Goal: Information Seeking & Learning: Learn about a topic

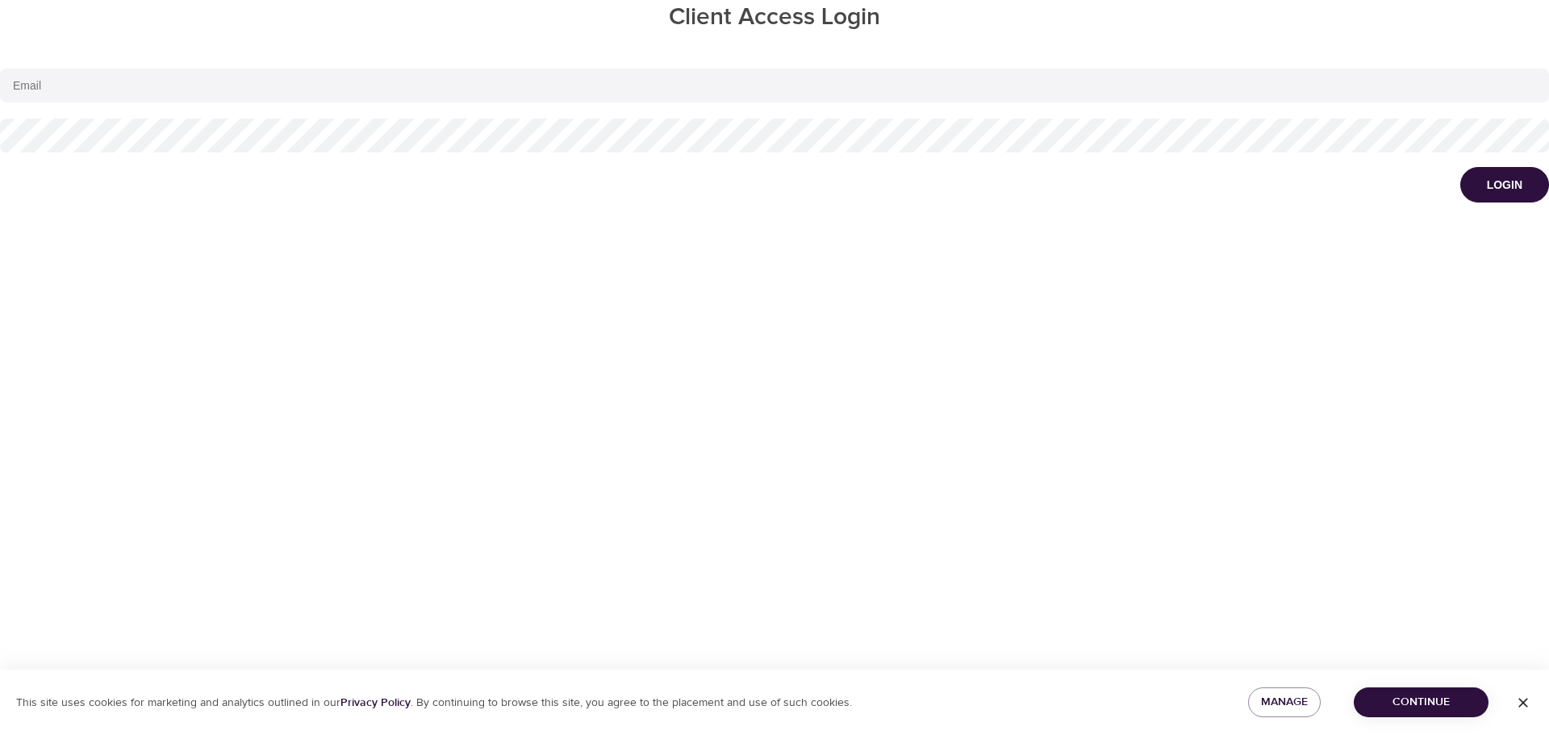
type input "[EMAIL_ADDRESS][DOMAIN_NAME]"
click at [1409, 709] on span "Continue" at bounding box center [1421, 702] width 109 height 20
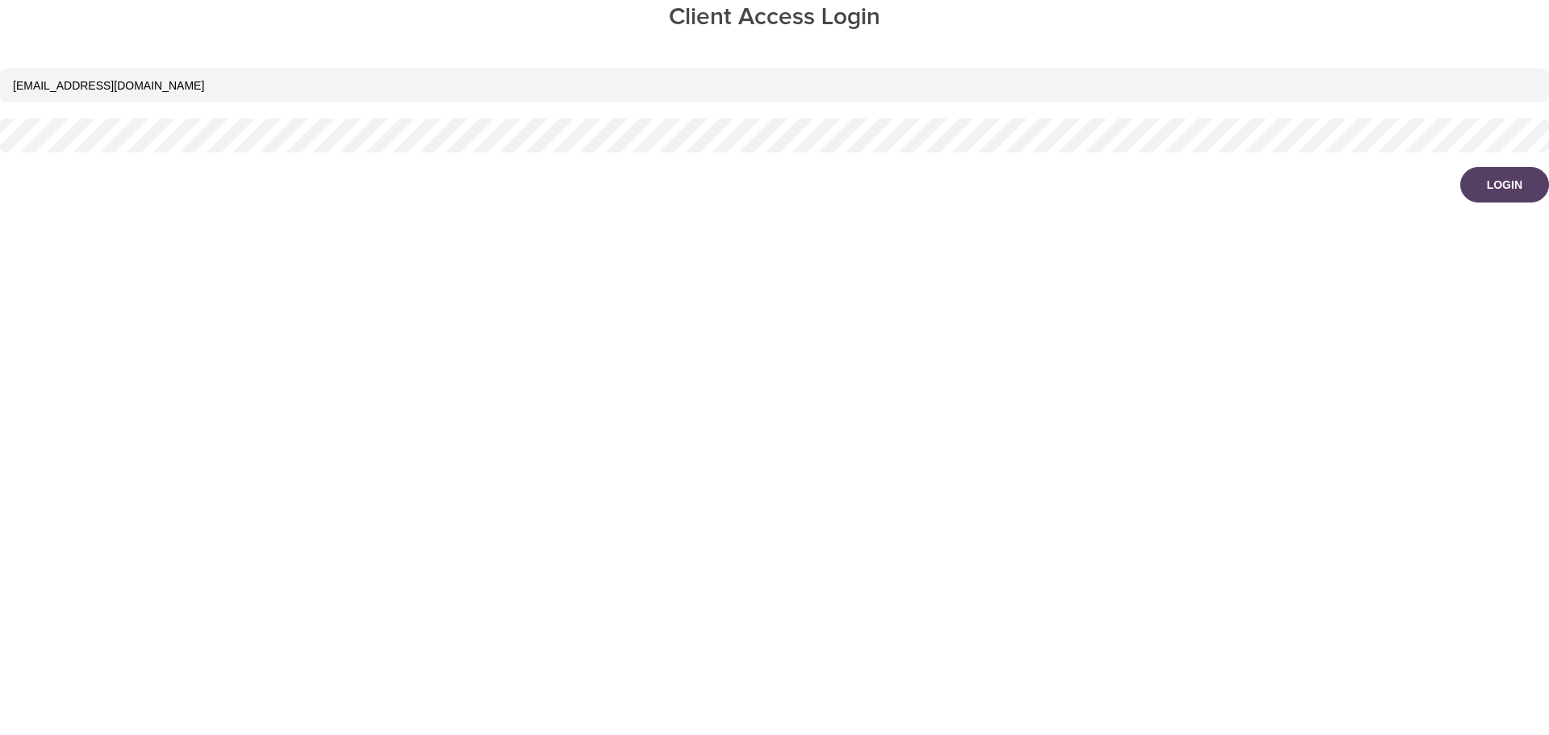
click at [1516, 182] on div "Login" at bounding box center [1505, 185] width 36 height 16
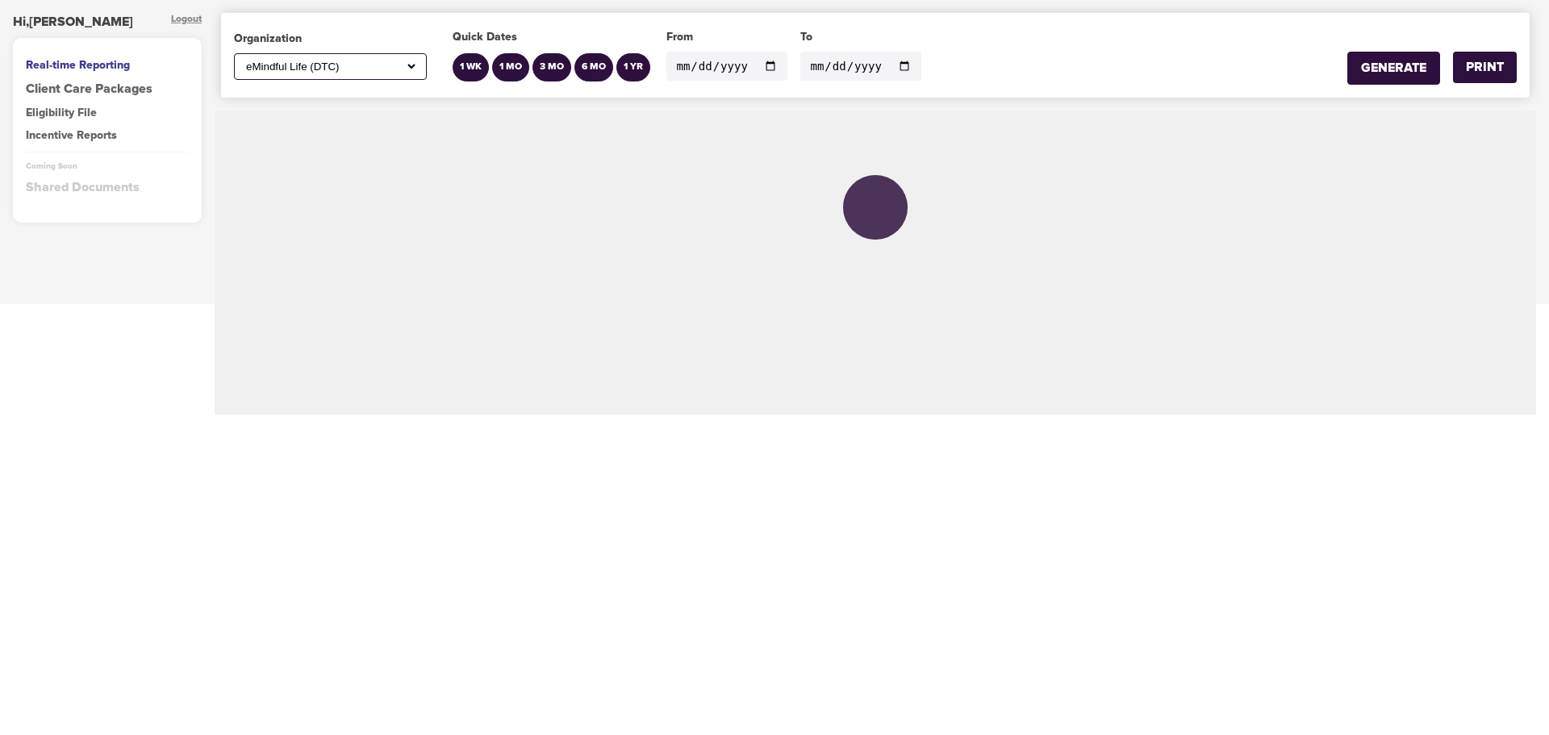
click at [412, 65] on select "All ABC Corp ADM AECOM Aetna AFCU [PERSON_NAME], Inc Alltrust Employees Alltrus…" at bounding box center [330, 67] width 175 height 14
select select "812"
click at [243, 60] on select "All ABC Corp ADM AECOM Aetna AFCU [PERSON_NAME], Inc Alltrust Employees Alltrus…" at bounding box center [330, 67] width 175 height 14
click at [766, 68] on input "[DATE]" at bounding box center [727, 66] width 121 height 29
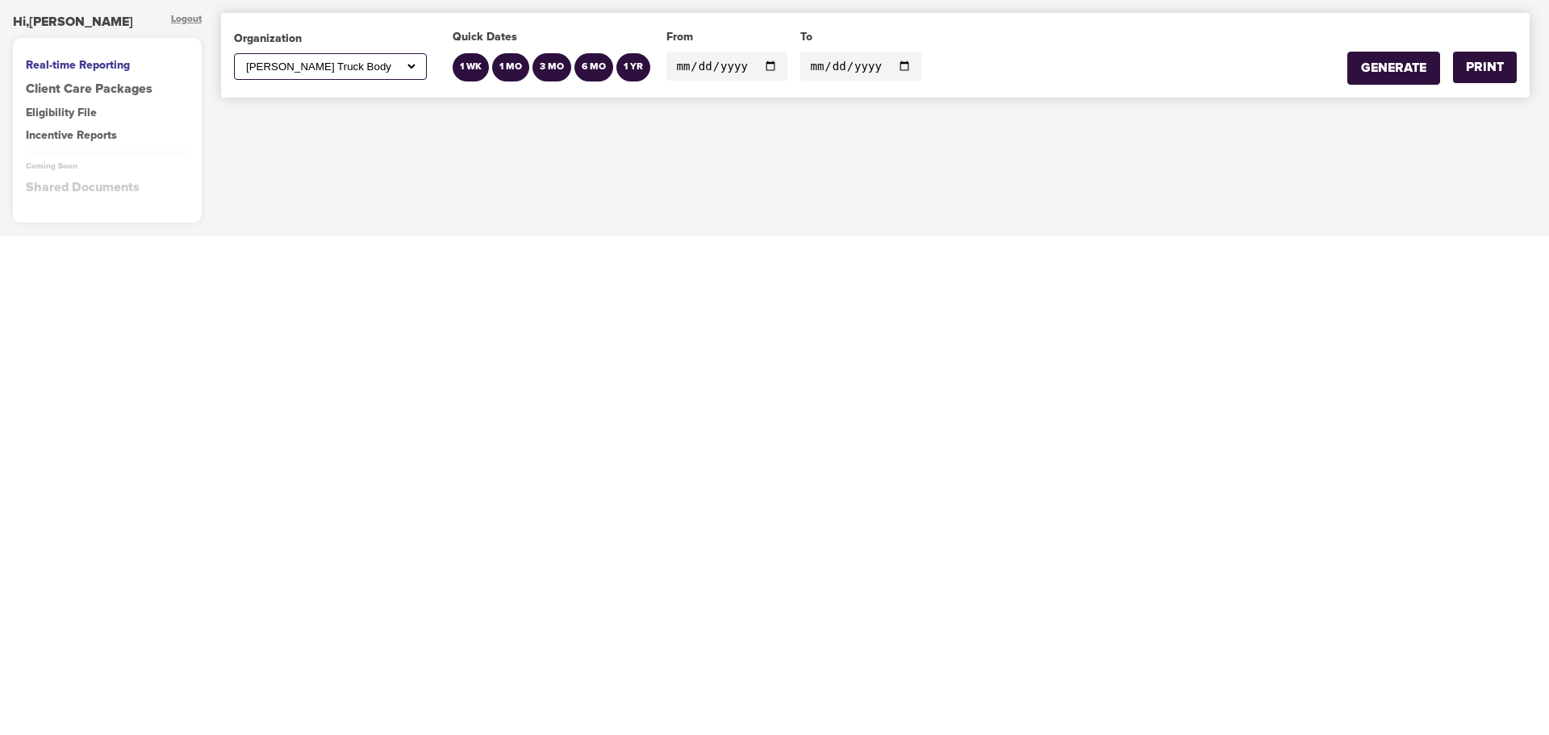
type input "[DATE]"
click at [1388, 70] on div "GENERATE" at bounding box center [1393, 68] width 65 height 19
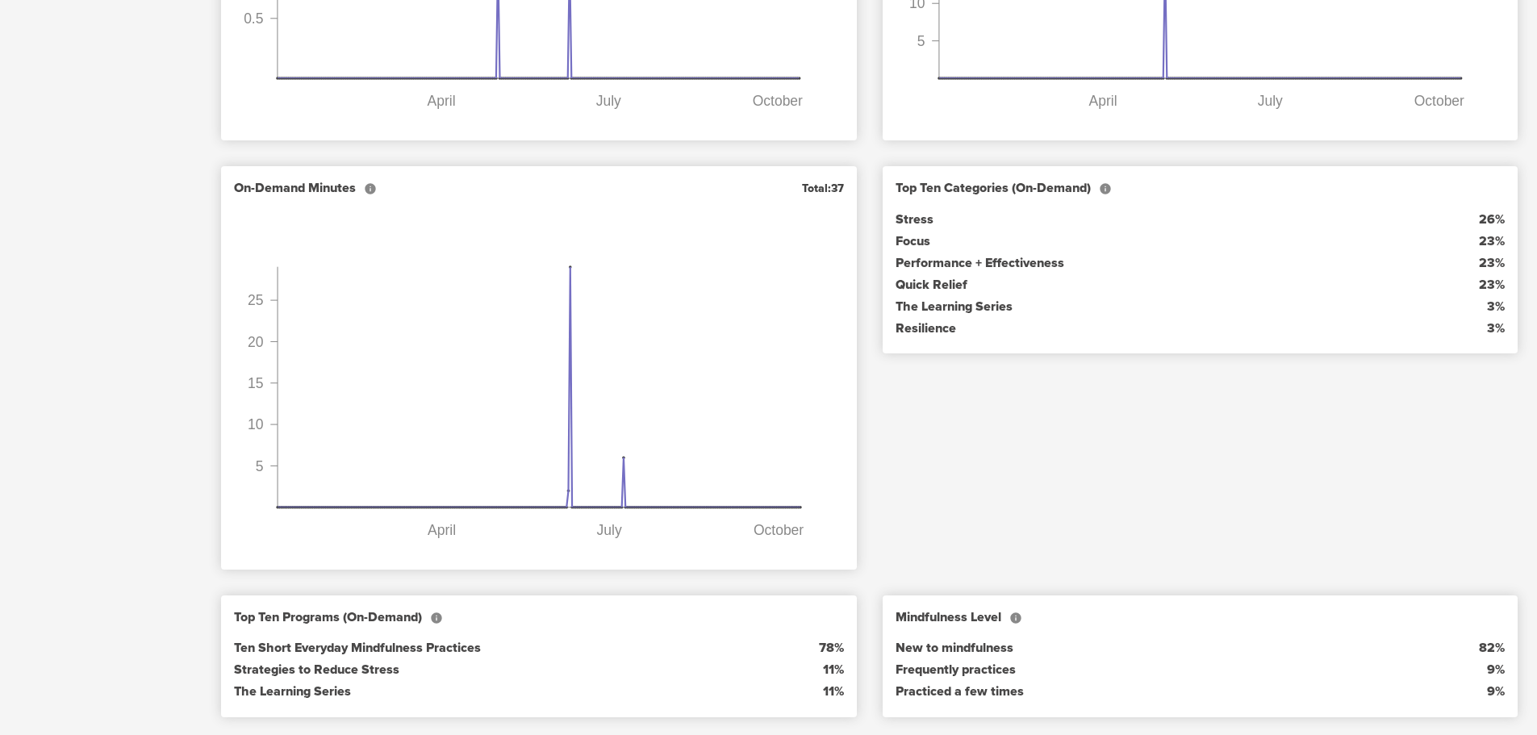
scroll to position [1378, 0]
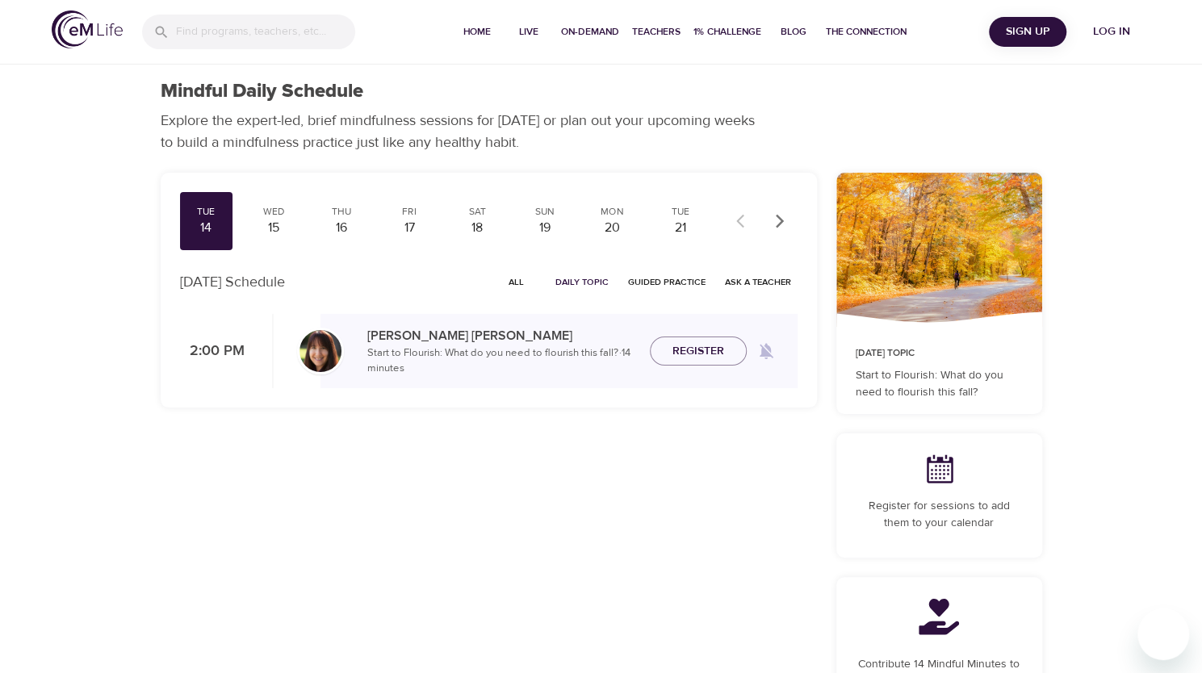
click at [1120, 31] on span "Log in" at bounding box center [1111, 32] width 65 height 20
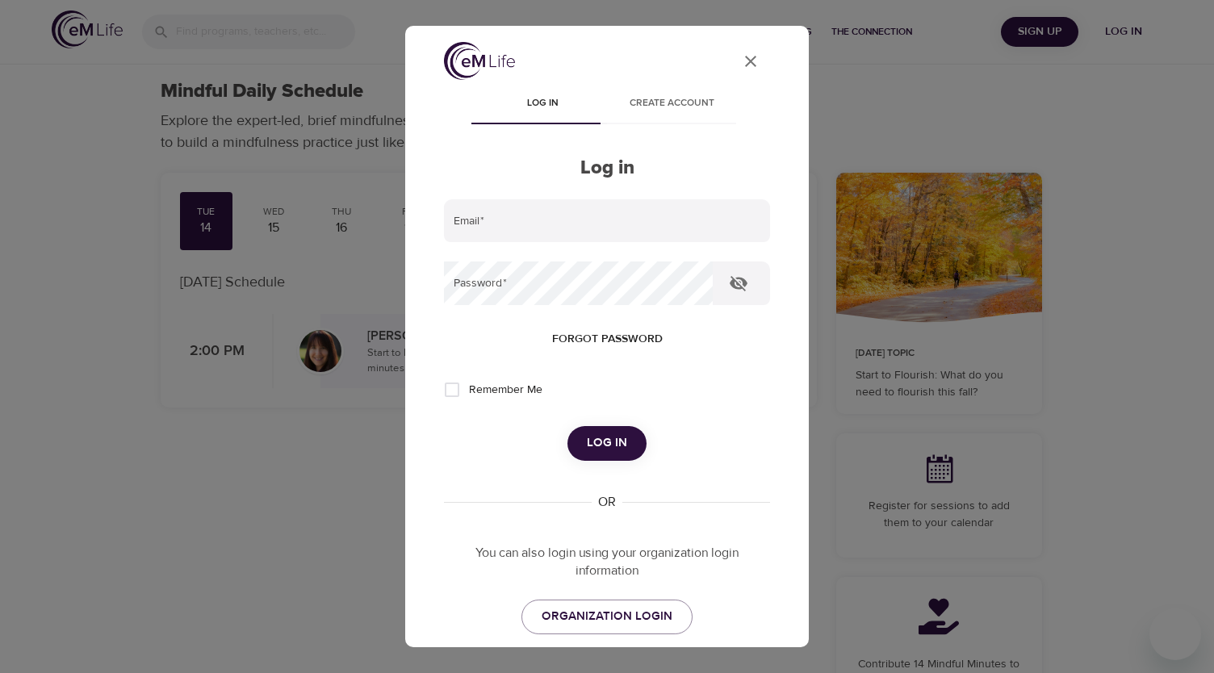
type input "[EMAIL_ADDRESS][DOMAIN_NAME]"
click at [615, 445] on span "Log in" at bounding box center [607, 443] width 40 height 21
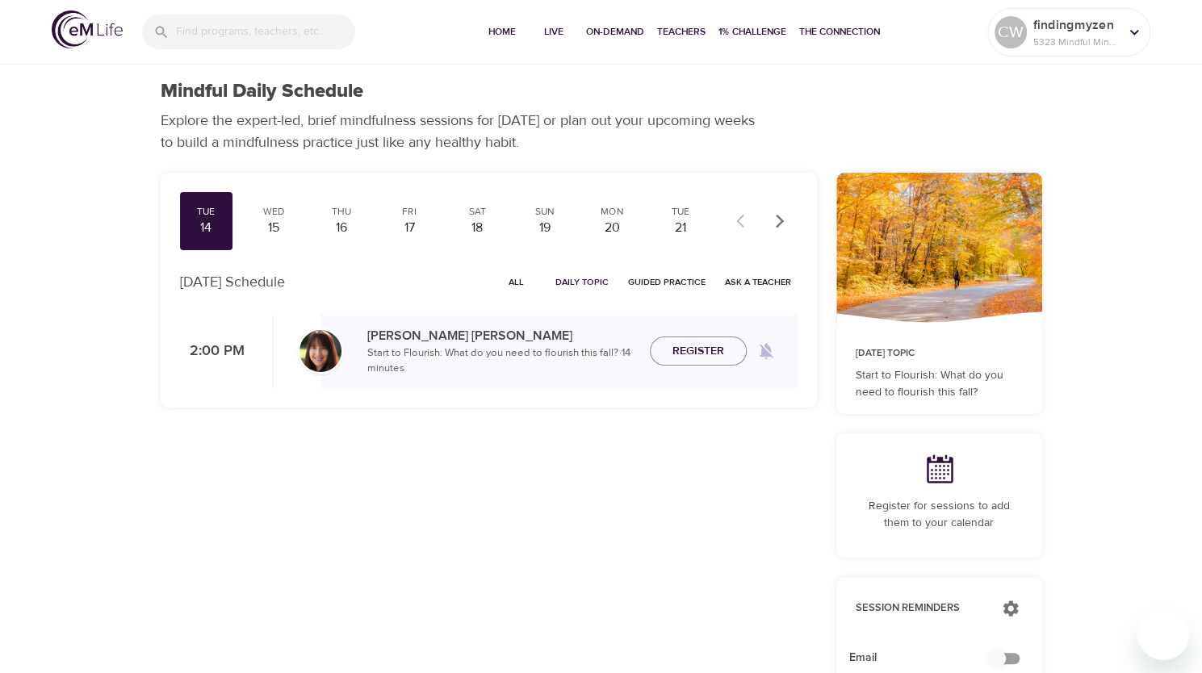
checkbox input "true"
click at [246, 31] on input "search" at bounding box center [266, 32] width 178 height 35
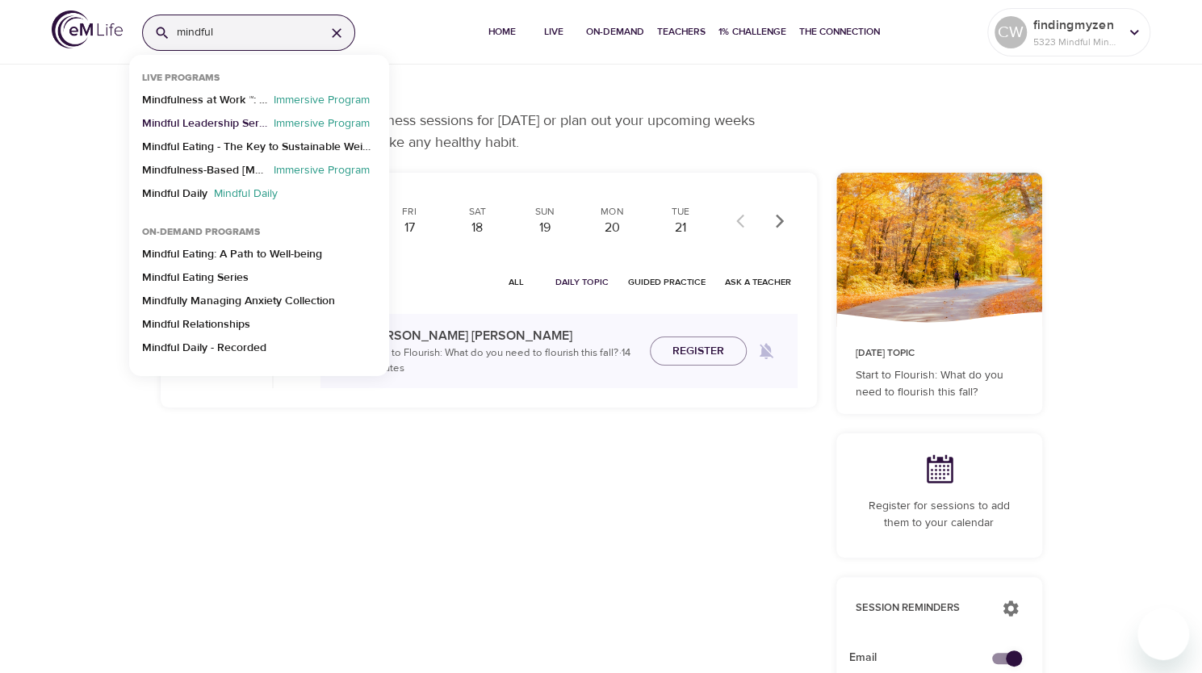
type input "mindful"
click at [210, 123] on p "Mindful Leadership Series" at bounding box center [204, 126] width 125 height 23
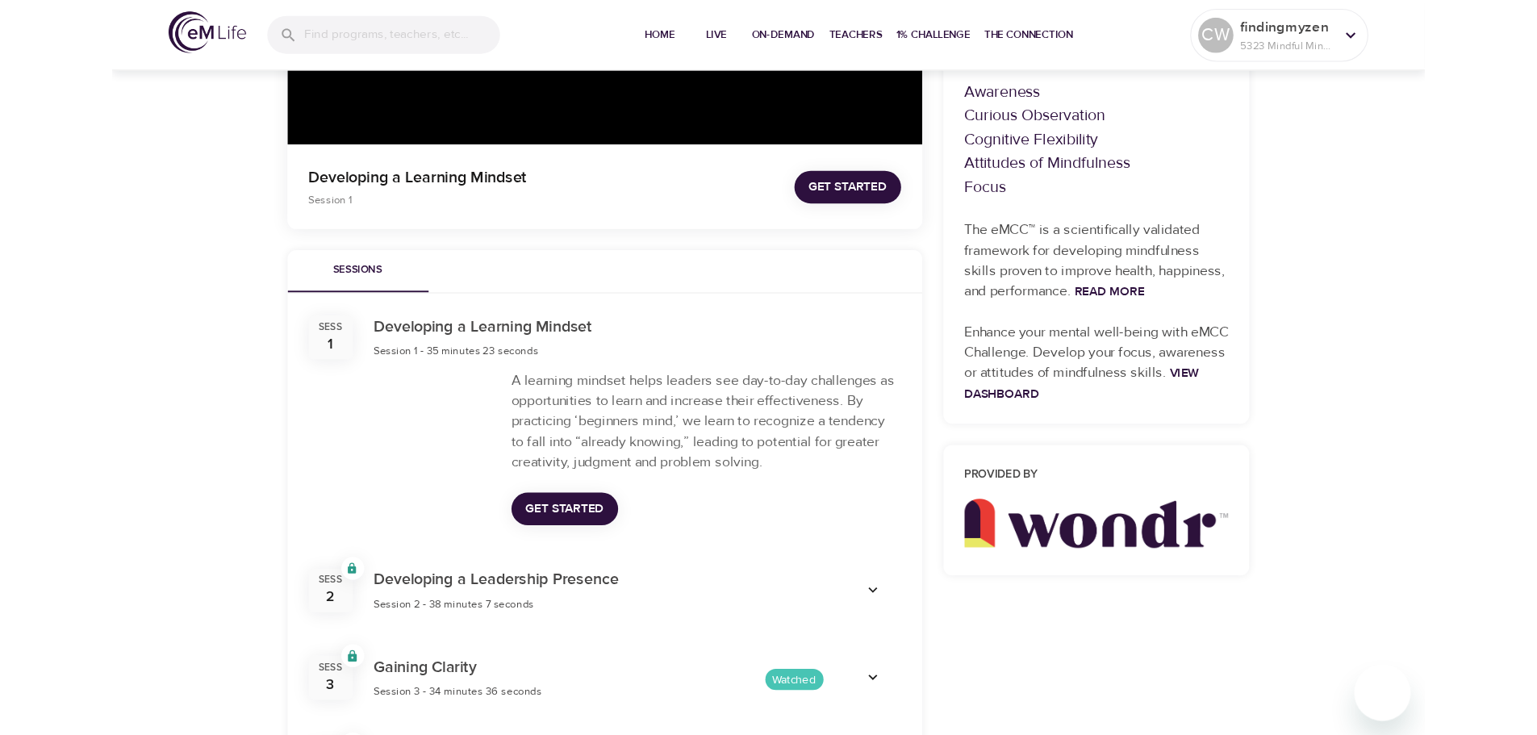
scroll to position [118, 0]
